Goal: Task Accomplishment & Management: Complete application form

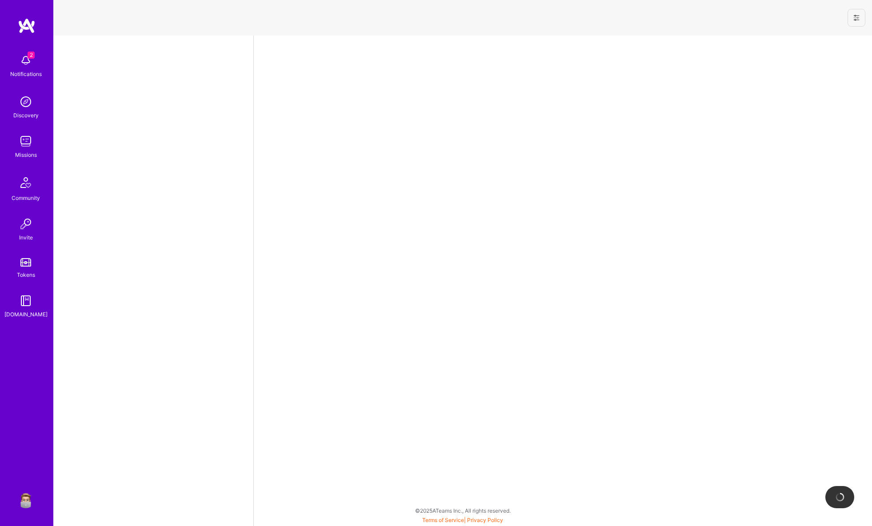
select select "US"
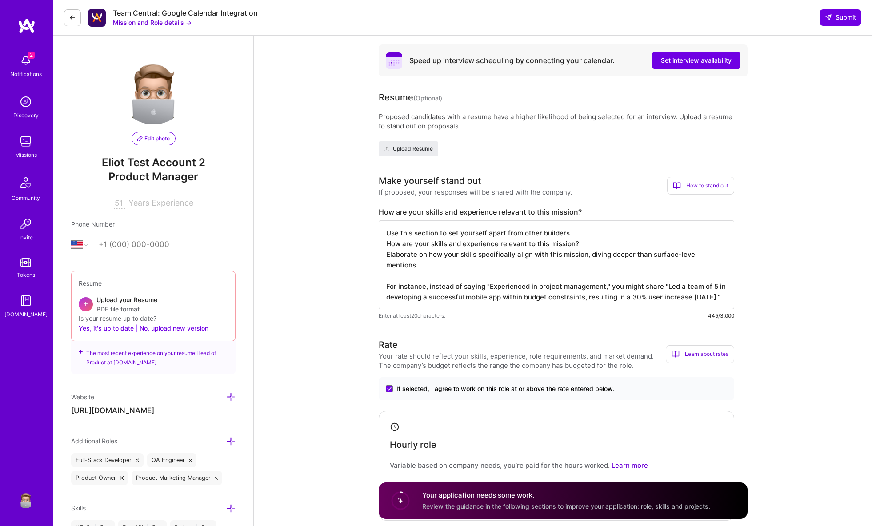
click at [169, 24] on button "Mission and Role details →" at bounding box center [152, 22] width 79 height 9
click at [175, 22] on button "Mission and Role details →" at bounding box center [152, 22] width 79 height 9
click at [168, 22] on button "Mission and Role details →" at bounding box center [152, 22] width 79 height 9
click at [76, 13] on button at bounding box center [72, 17] width 17 height 17
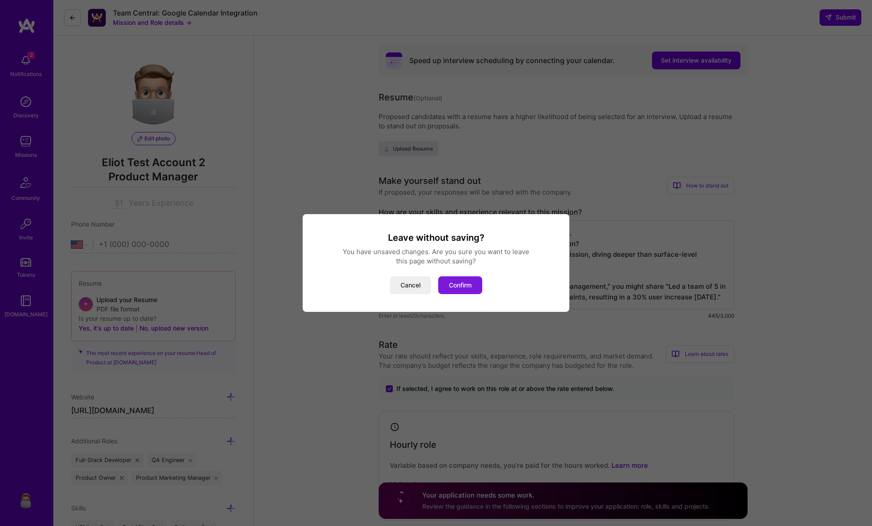
click at [465, 281] on button "Confirm" at bounding box center [460, 285] width 44 height 18
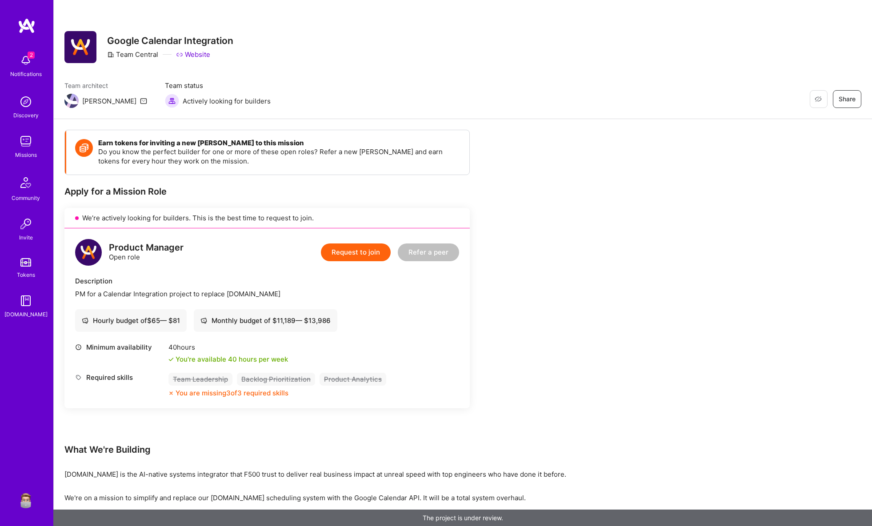
click at [359, 252] on button "Request to join" at bounding box center [356, 253] width 70 height 18
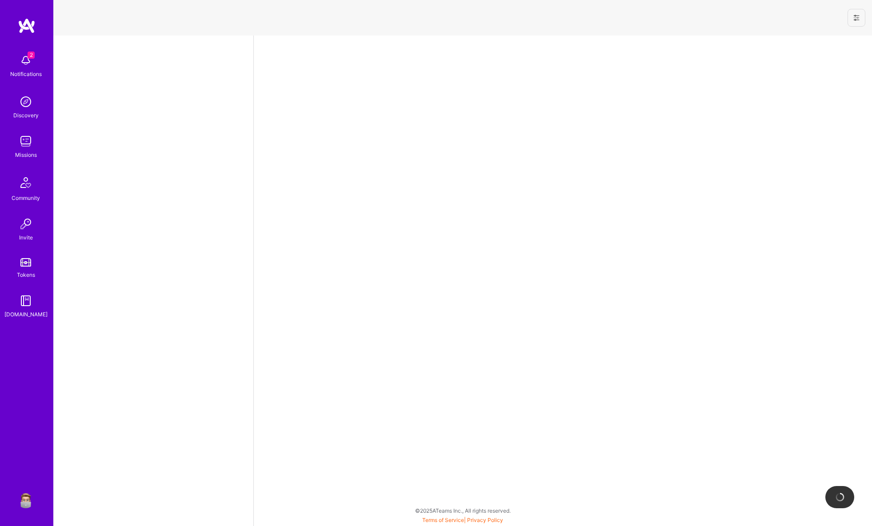
select select "US"
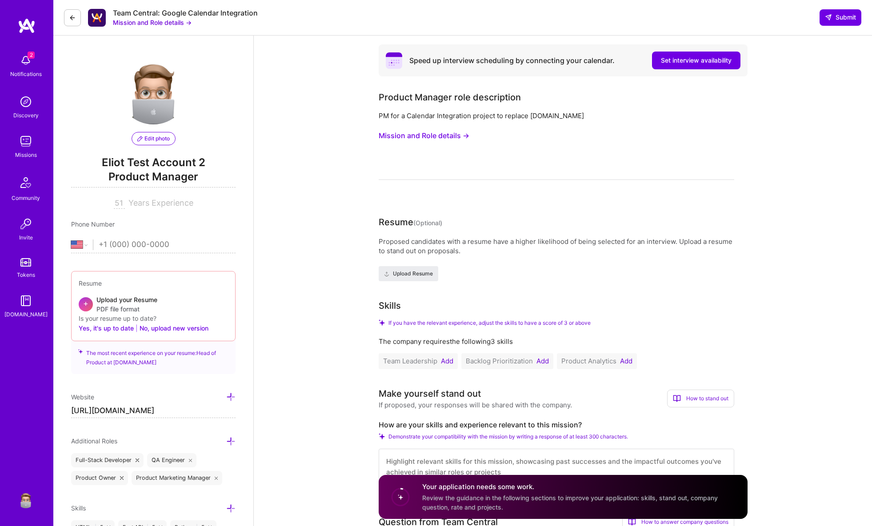
click at [416, 137] on button "Mission and Role details →" at bounding box center [424, 136] width 91 height 16
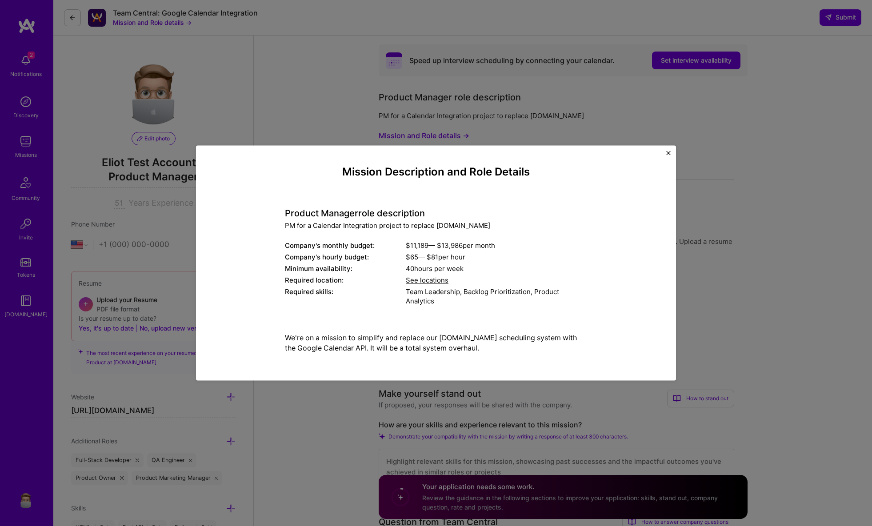
click at [317, 109] on div "Mission Description and Role Details Product Manager role description PM for a …" at bounding box center [436, 263] width 872 height 526
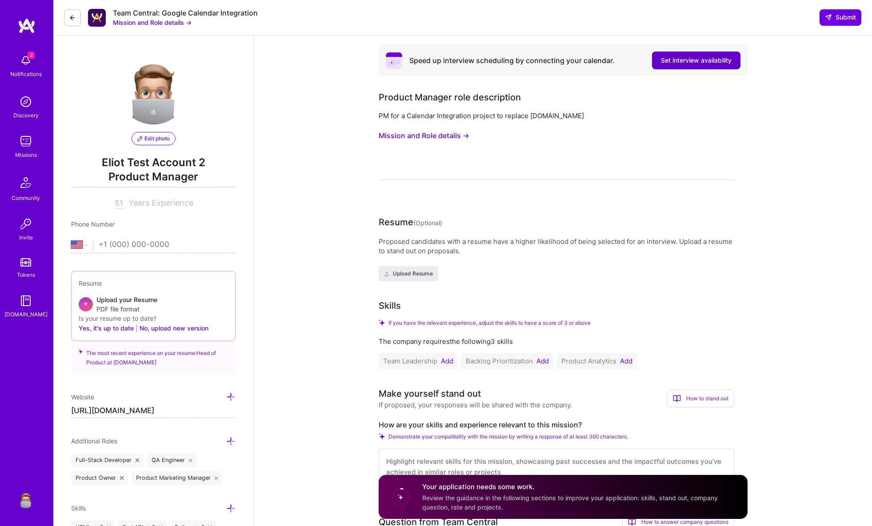
click at [677, 64] on span "Set interview availability" at bounding box center [696, 60] width 71 height 9
click at [690, 62] on span "Set interview availability" at bounding box center [696, 60] width 71 height 9
click at [680, 60] on span "Set interview availability" at bounding box center [696, 60] width 71 height 9
drag, startPoint x: 675, startPoint y: 56, endPoint x: 669, endPoint y: 92, distance: 36.0
click at [675, 56] on span "Set interview availability" at bounding box center [696, 60] width 71 height 9
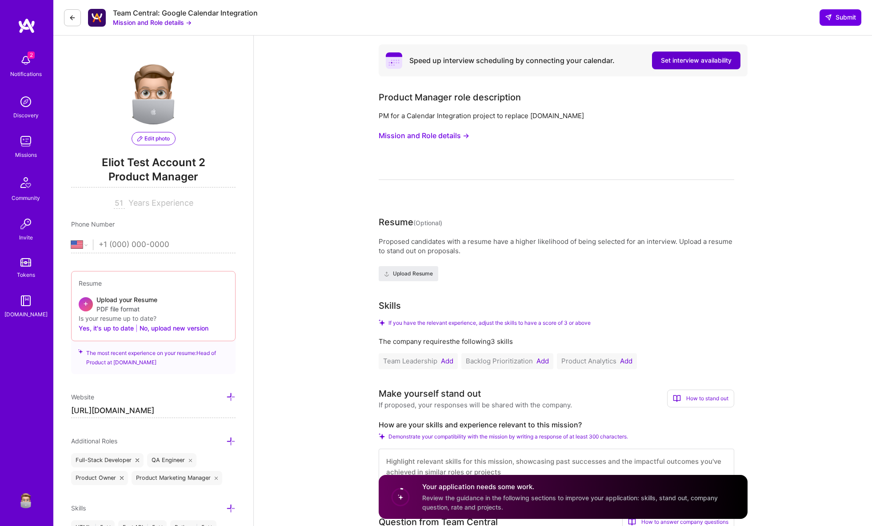
click at [670, 60] on span "Set interview availability" at bounding box center [696, 60] width 71 height 9
click at [665, 56] on span "Set interview availability" at bounding box center [696, 60] width 71 height 9
click at [665, 56] on button "Set interview availability" at bounding box center [696, 61] width 88 height 18
click at [409, 137] on button "Mission and Role details →" at bounding box center [424, 136] width 91 height 16
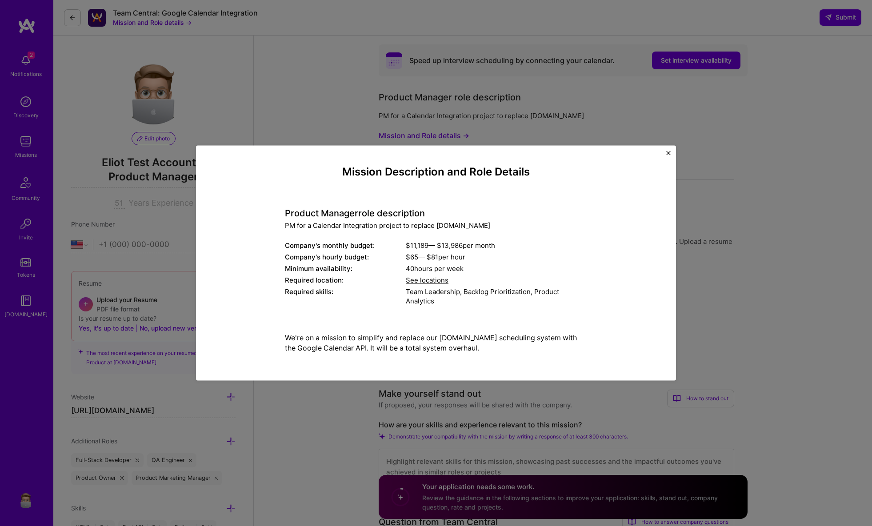
click at [337, 92] on div "Mission Description and Role Details Product Manager role description PM for a …" at bounding box center [436, 263] width 872 height 526
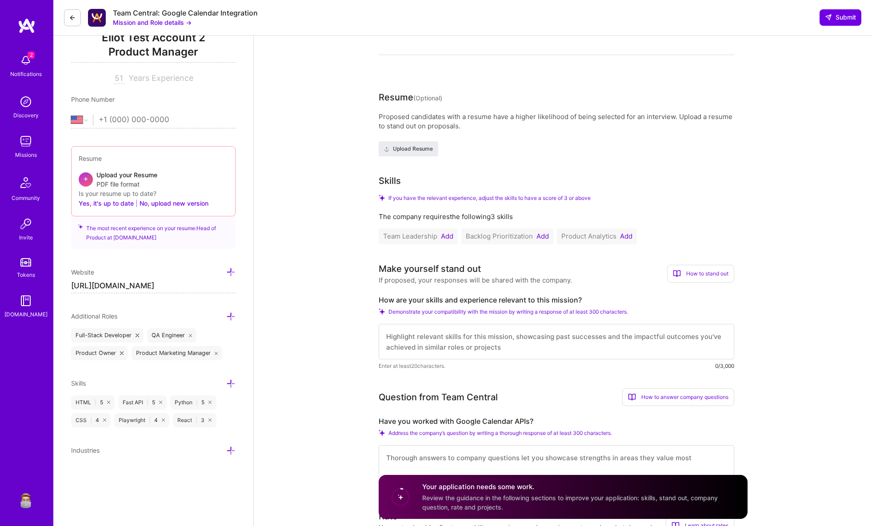
click at [444, 233] on button "Add" at bounding box center [447, 236] width 12 height 7
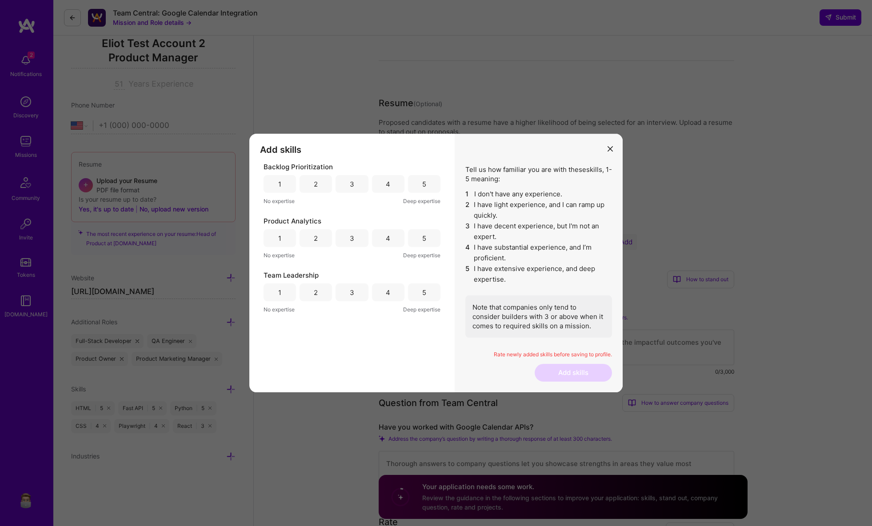
scroll to position [118, 0]
drag, startPoint x: 413, startPoint y: 180, endPoint x: 420, endPoint y: 199, distance: 20.6
click at [413, 180] on div "5" at bounding box center [424, 184] width 32 height 18
drag, startPoint x: 423, startPoint y: 236, endPoint x: 428, endPoint y: 282, distance: 46.5
click at [423, 236] on div "5" at bounding box center [424, 238] width 4 height 9
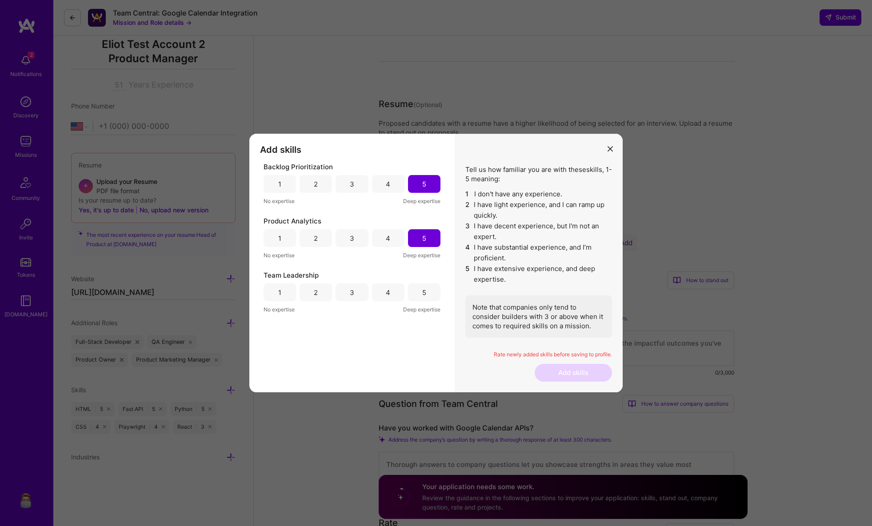
click at [428, 303] on div "Team Leadership 1 2 3 4 5 No expertise Deep expertise" at bounding box center [352, 293] width 177 height 44
click at [408, 279] on div "Team Leadership" at bounding box center [352, 275] width 177 height 9
click at [432, 300] on div "5" at bounding box center [424, 293] width 32 height 18
click at [557, 367] on button "Add skills" at bounding box center [573, 373] width 77 height 18
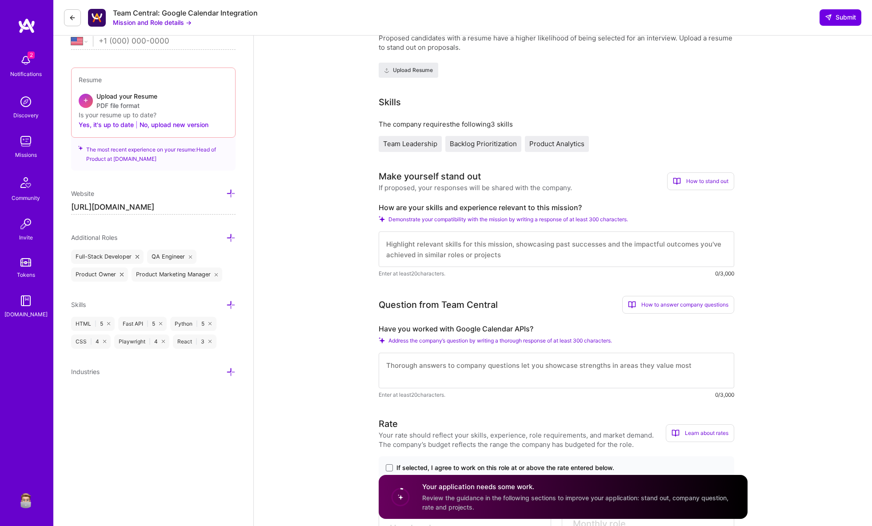
scroll to position [209, 0]
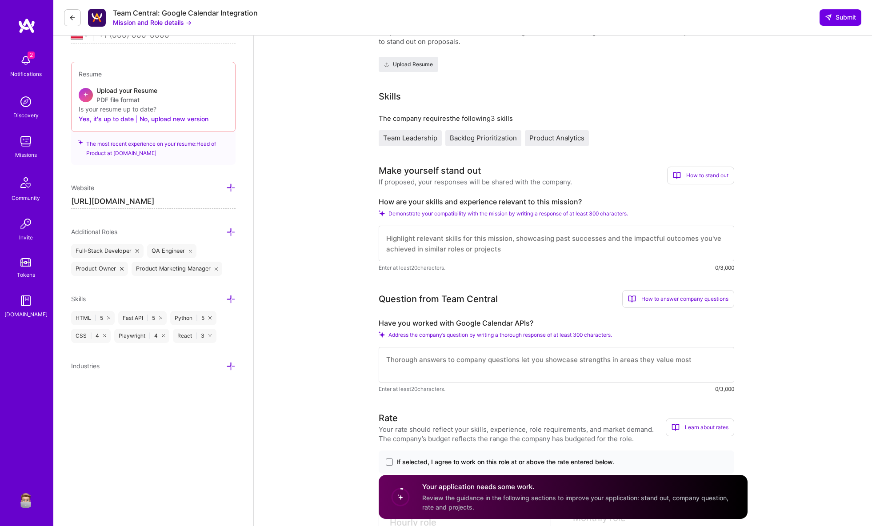
click at [694, 173] on div "How to stand out" at bounding box center [700, 176] width 67 height 18
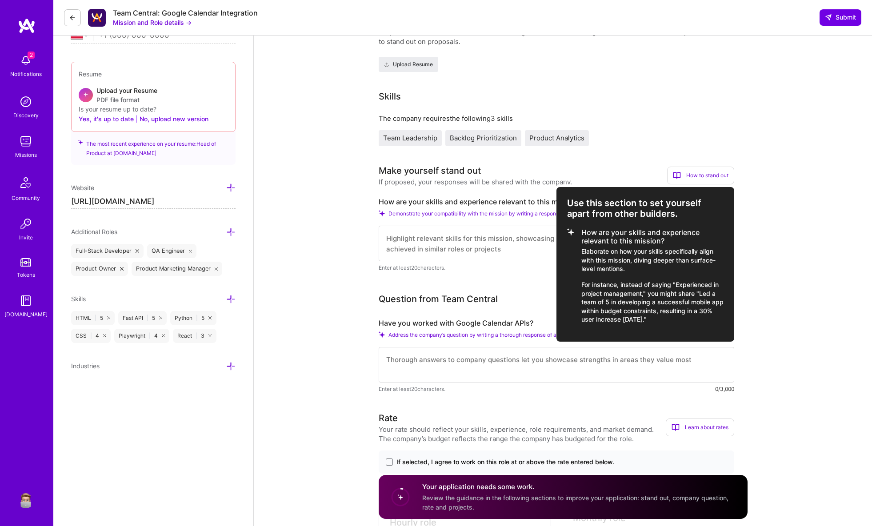
drag, startPoint x: 681, startPoint y: 322, endPoint x: 539, endPoint y: 193, distance: 191.9
click at [541, 187] on div "Make yourself stand out If proposed, your responses will be shared with the com…" at bounding box center [557, 175] width 356 height 23
copy div "How to stand out Use this section to set yourself apart from other builders. Ho…"
click at [473, 233] on div at bounding box center [436, 263] width 872 height 526
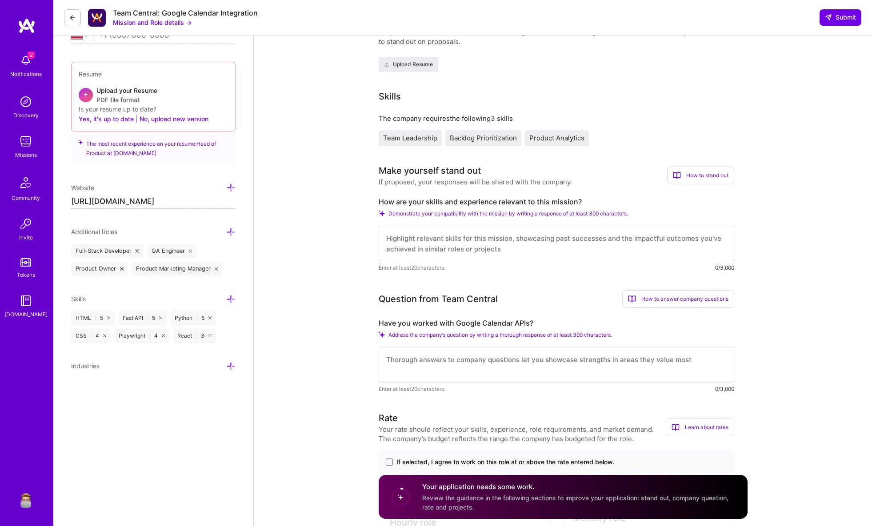
click at [458, 237] on textarea at bounding box center [557, 244] width 356 height 36
paste textarea "How to stand out Use this section to set yourself apart from other builders. Ho…"
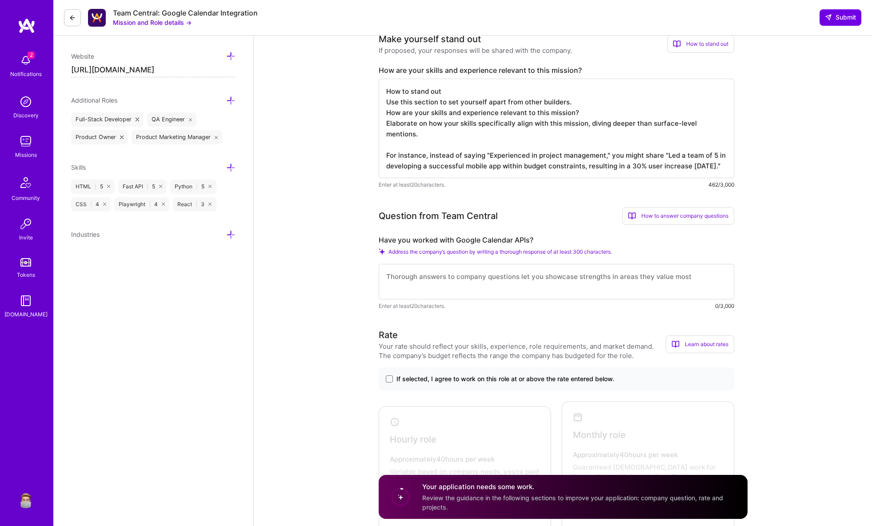
scroll to position [358, 0]
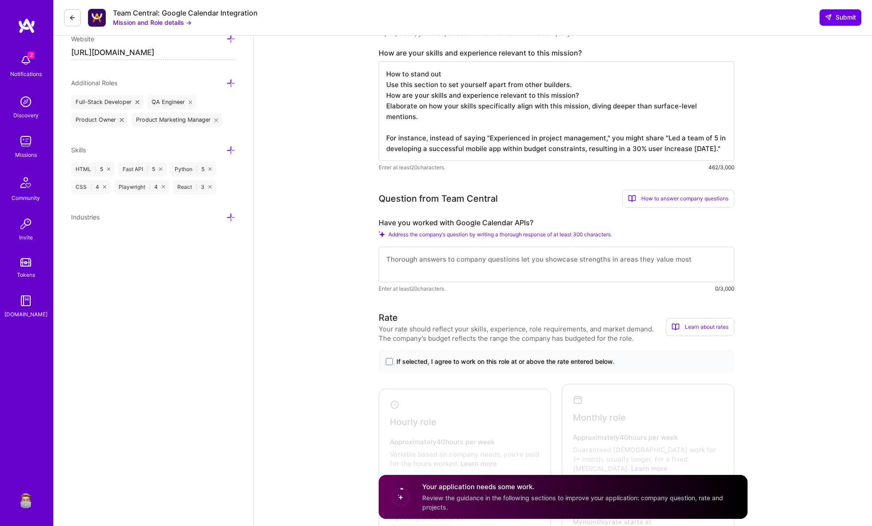
type textarea "How to stand out Use this section to set yourself apart from other builders. Ho…"
click at [462, 220] on label "Have you worked with Google Calendar APIs?" at bounding box center [557, 222] width 356 height 9
copy label "Have you worked with Google Calendar APIs?"
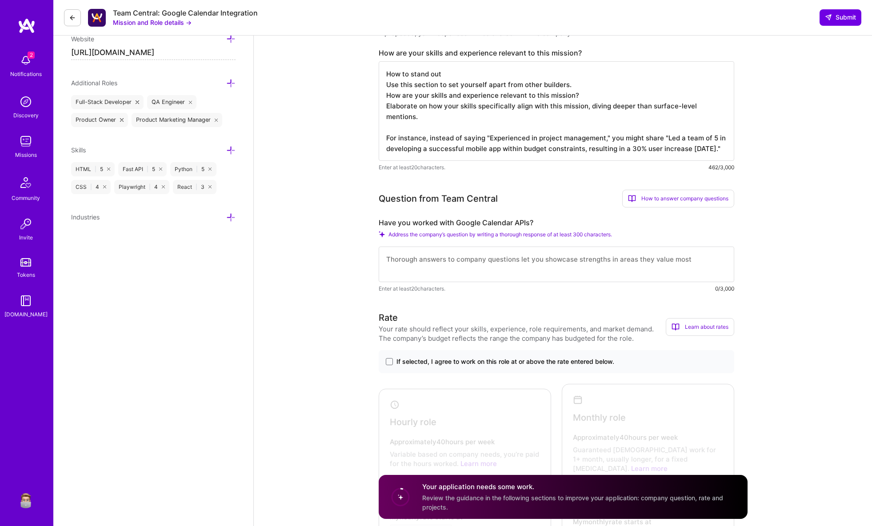
click at [470, 262] on textarea at bounding box center [557, 265] width 356 height 36
paste textarea "Have you worked with Google Calendar APIs?"
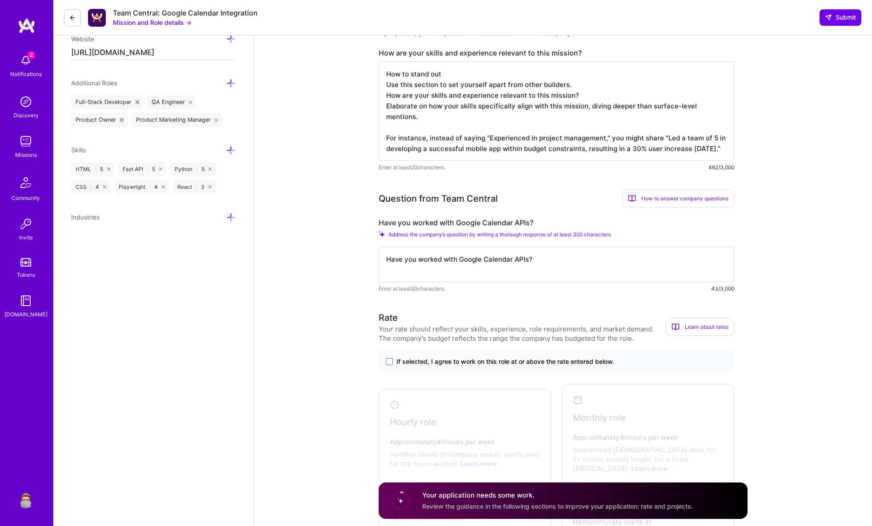
paste textarea "Have you worked with Google Calendar APIs?"
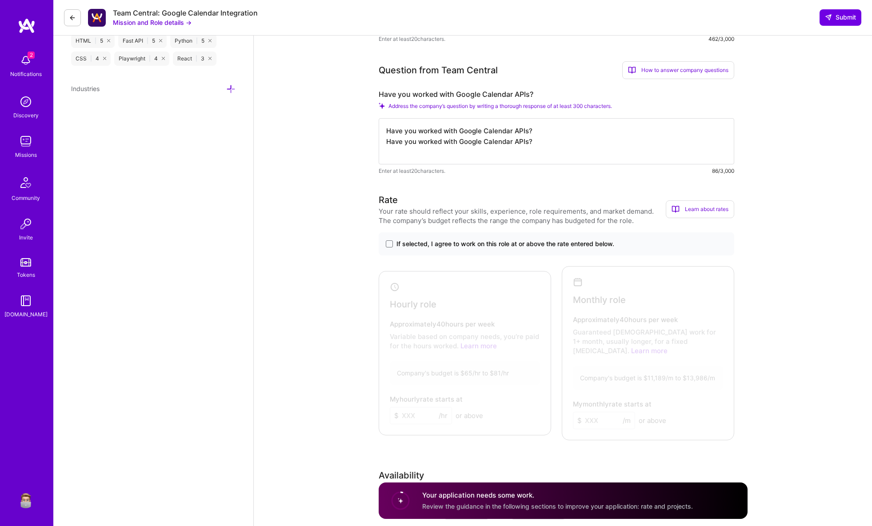
scroll to position [490, 0]
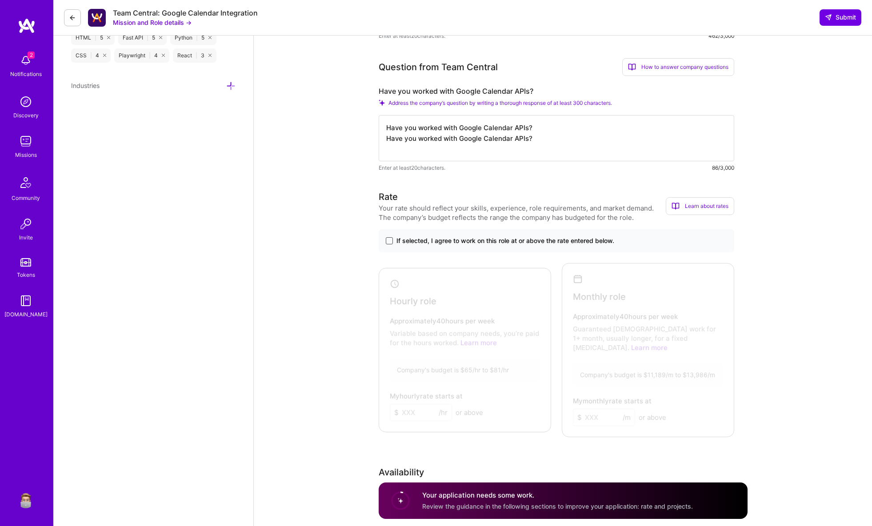
type textarea "Have you worked with Google Calendar APIs? Have you worked with Google Calendar…"
click at [387, 241] on span at bounding box center [389, 240] width 7 height 7
click at [0, 0] on input "If selected, I agree to work on this role at or above the rate entered below." at bounding box center [0, 0] width 0 height 0
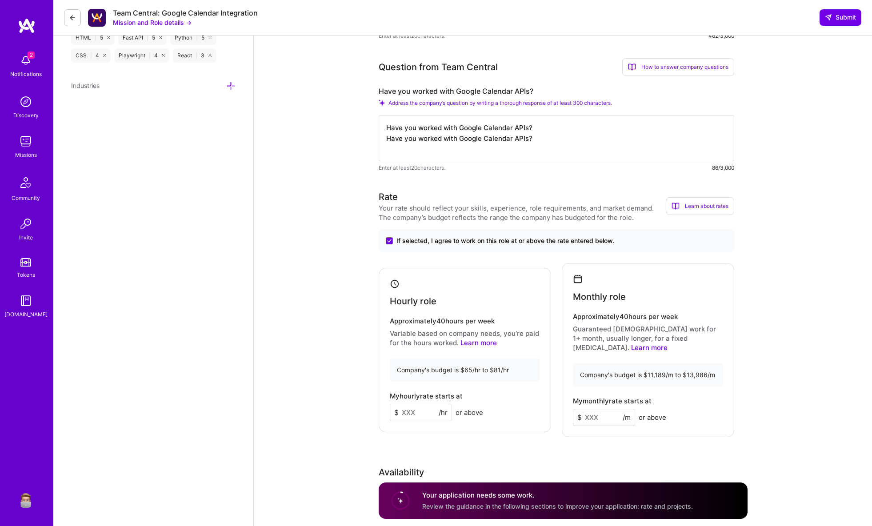
click at [416, 412] on input at bounding box center [421, 412] width 62 height 17
type input "2343"
click at [616, 409] on input at bounding box center [604, 417] width 62 height 17
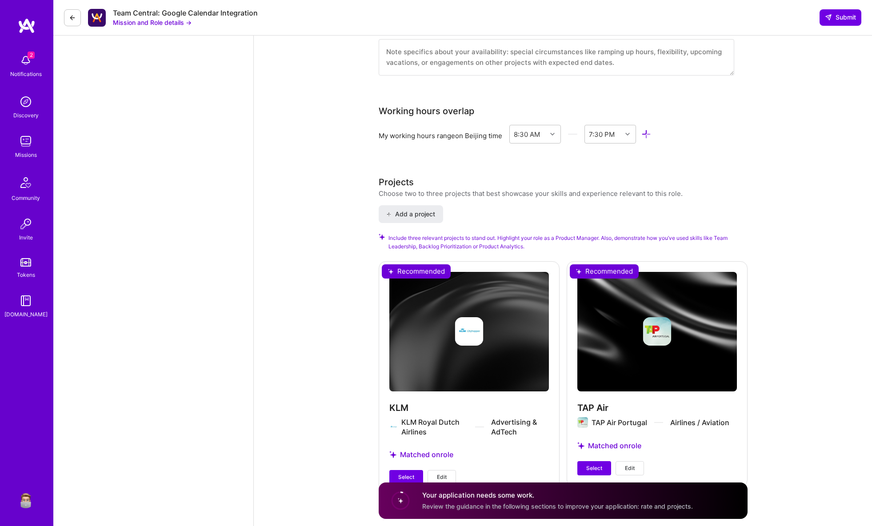
scroll to position [1036, 0]
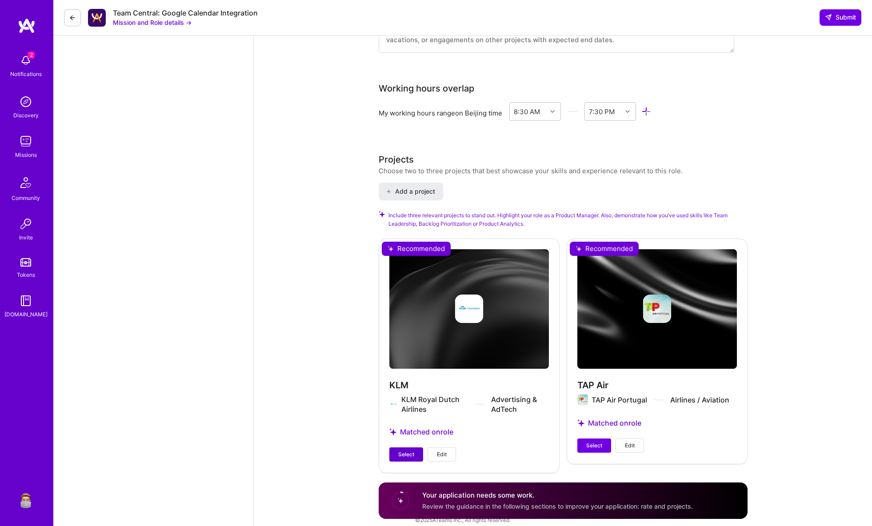
type input "23111"
click at [412, 451] on span "Select" at bounding box center [406, 455] width 16 height 8
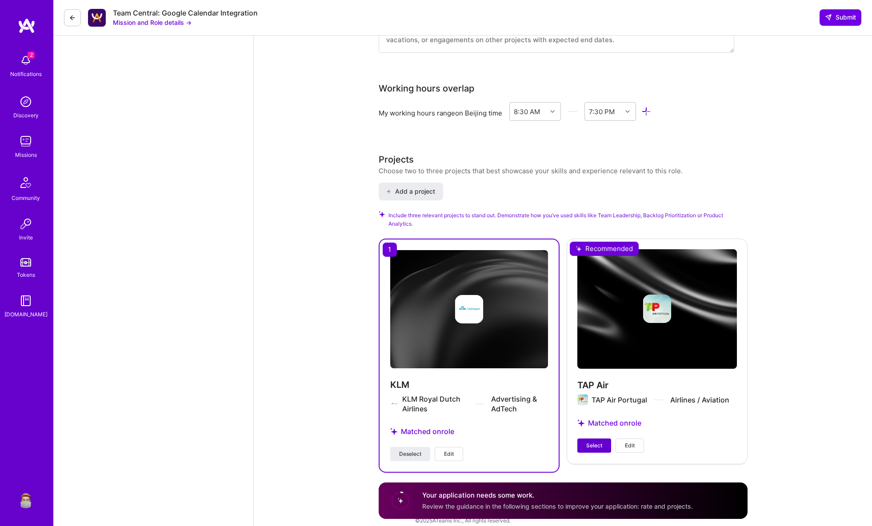
drag, startPoint x: 593, startPoint y: 434, endPoint x: 568, endPoint y: 421, distance: 28.6
click at [593, 442] on span "Select" at bounding box center [594, 446] width 16 height 8
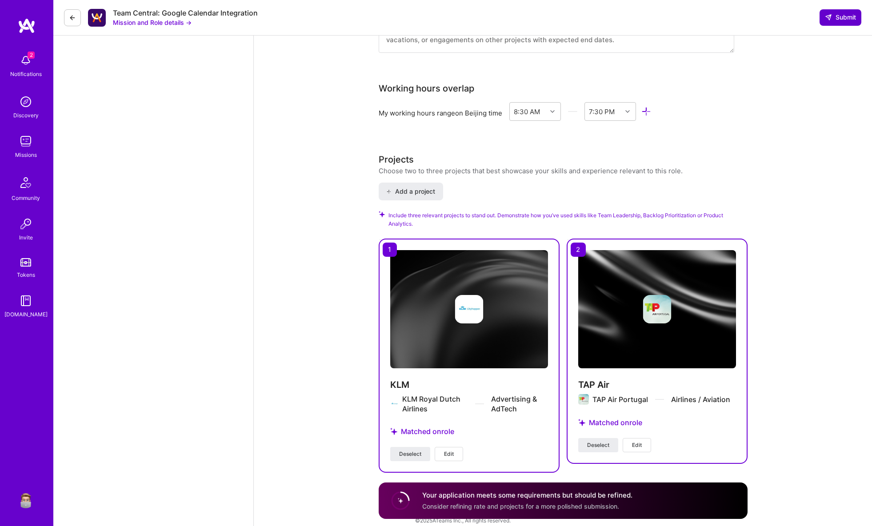
click at [842, 18] on span "Submit" at bounding box center [840, 17] width 31 height 9
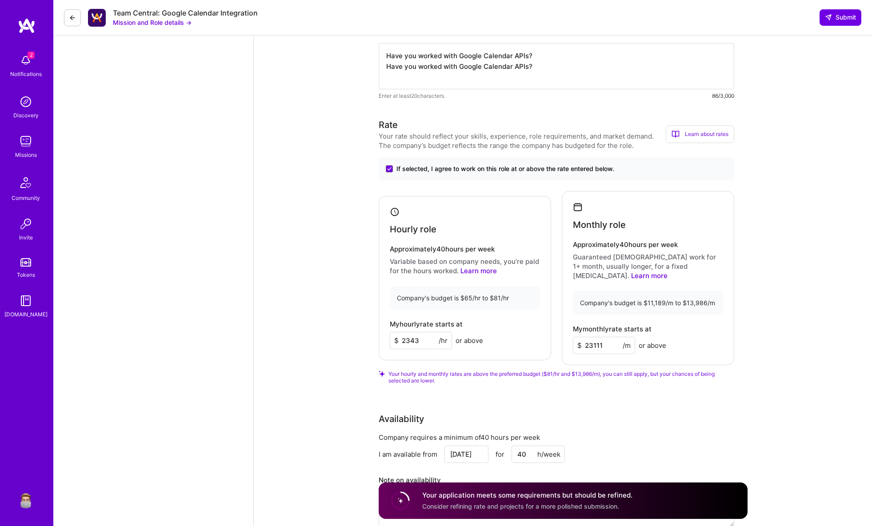
scroll to position [583, 0]
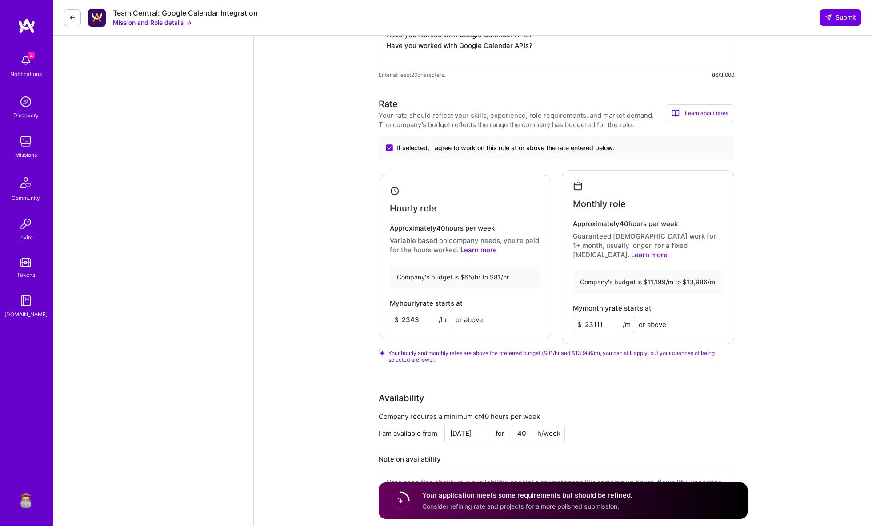
click at [427, 313] on input "2343" at bounding box center [421, 319] width 62 height 17
type input "234"
click at [821, 19] on button "Submit" at bounding box center [841, 17] width 42 height 16
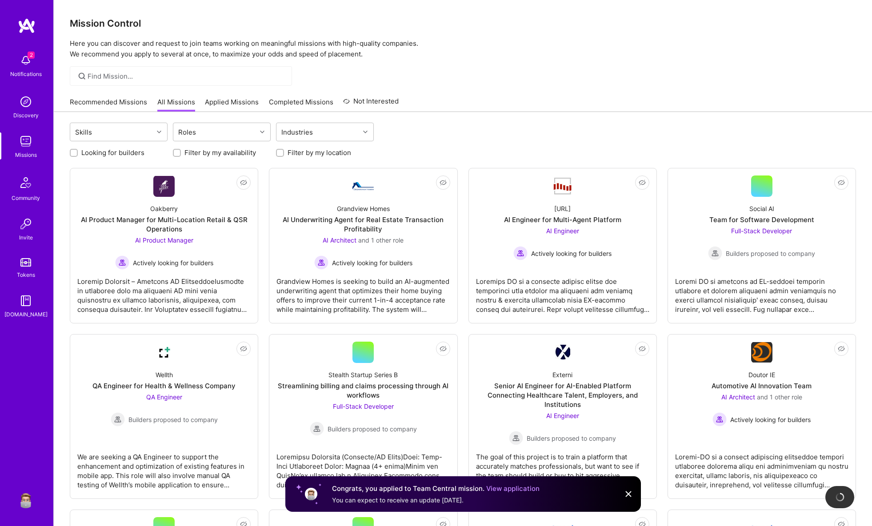
click at [218, 108] on link "Applied Missions" at bounding box center [232, 104] width 54 height 15
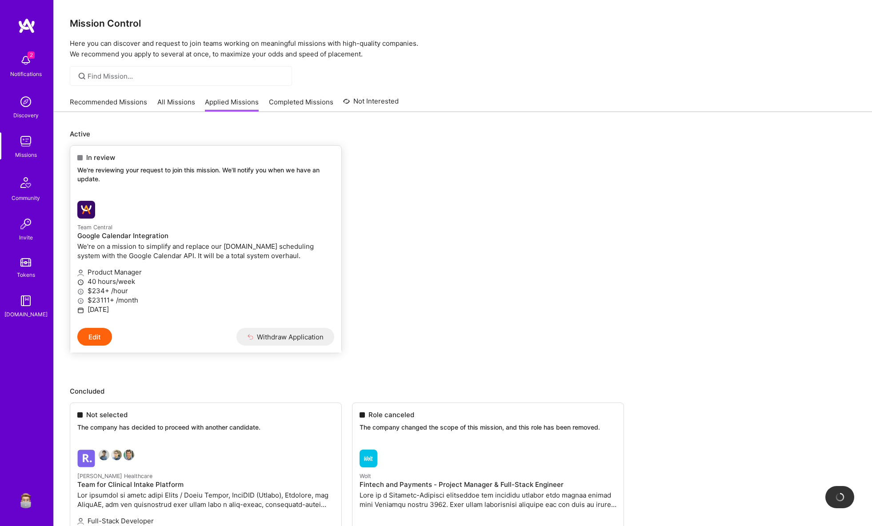
click at [193, 207] on div at bounding box center [162, 210] width 171 height 18
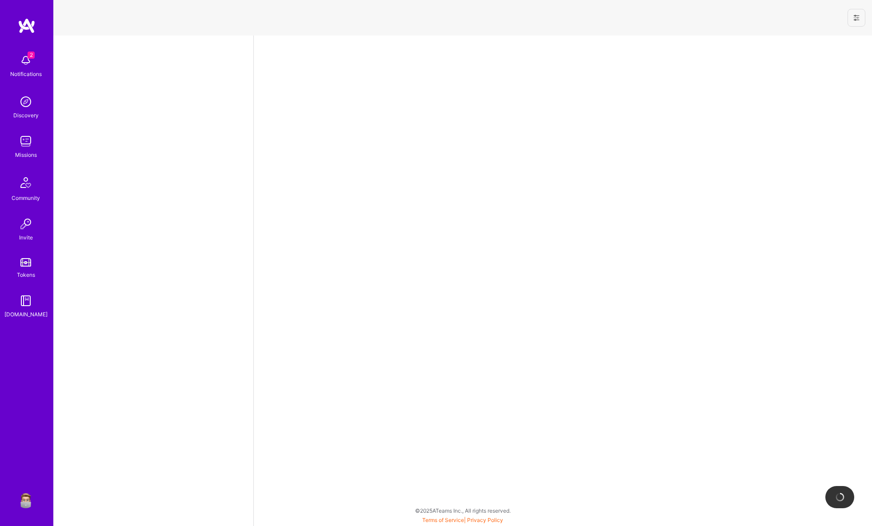
select select "US"
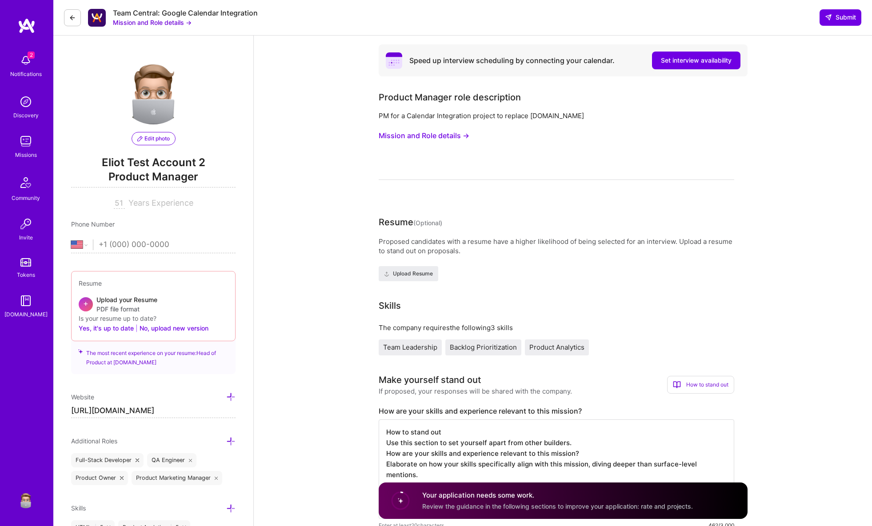
scroll to position [0, 0]
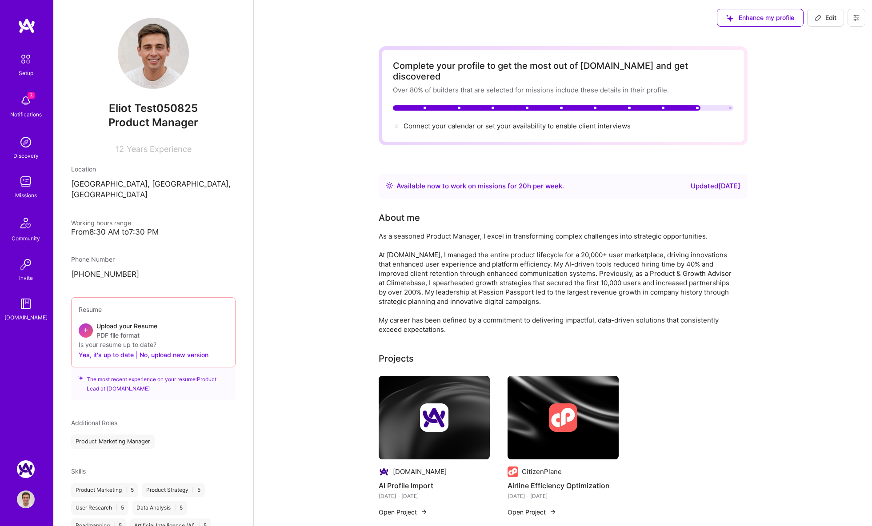
click at [23, 498] on img at bounding box center [26, 500] width 18 height 18
